Goal: Task Accomplishment & Management: Manage account settings

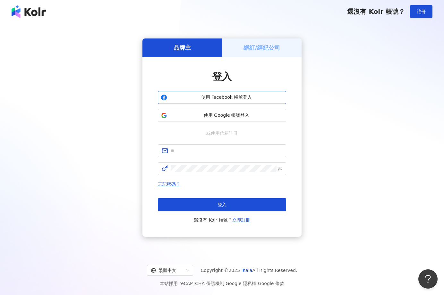
click at [243, 97] on span "使用 Facebook 帳號登入" at bounding box center [227, 97] width 114 height 6
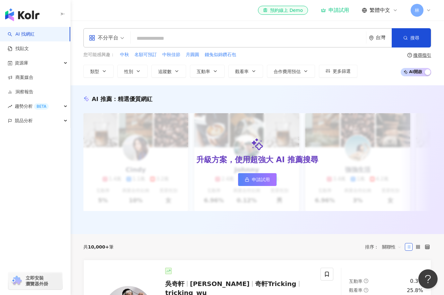
click at [420, 10] on span "林" at bounding box center [417, 10] width 13 height 13
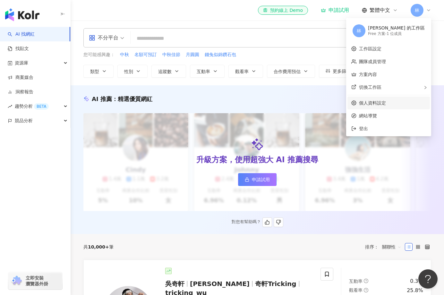
click at [386, 104] on link "個人資料設定" at bounding box center [372, 102] width 27 height 5
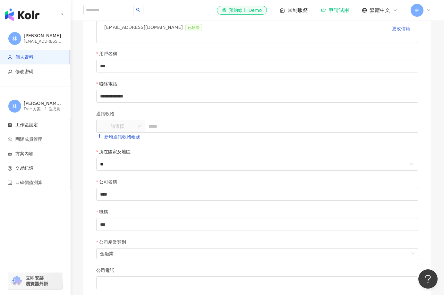
scroll to position [107, 0]
click at [138, 127] on div "請選擇" at bounding box center [121, 126] width 48 height 10
click at [128, 139] on div "LINE" at bounding box center [121, 139] width 38 height 7
click at [169, 140] on div "LINE LINE 新增通訊軟體帳號" at bounding box center [257, 130] width 322 height 21
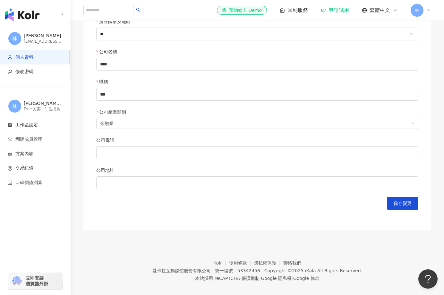
scroll to position [244, 0]
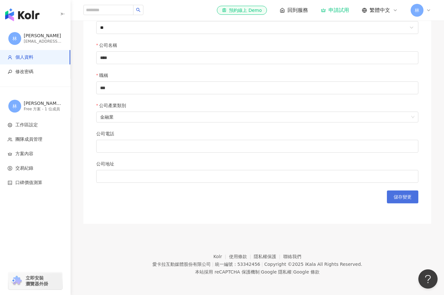
click at [400, 199] on span "儲存變更" at bounding box center [403, 196] width 18 height 5
click at [337, 10] on div "申請試用" at bounding box center [335, 10] width 28 height 6
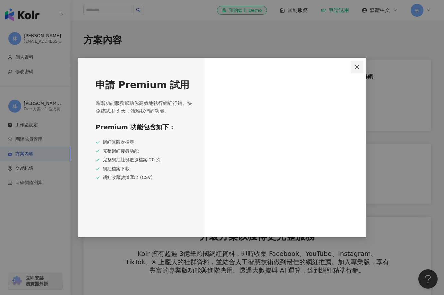
click at [355, 67] on icon "close" at bounding box center [357, 66] width 5 height 5
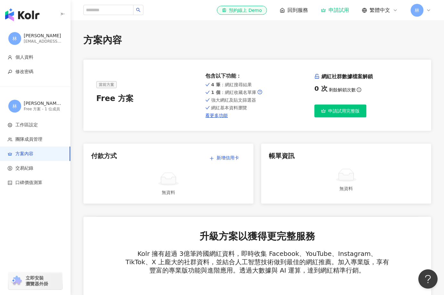
click at [27, 15] on img "button" at bounding box center [22, 14] width 34 height 13
